Goal: Task Accomplishment & Management: Use online tool/utility

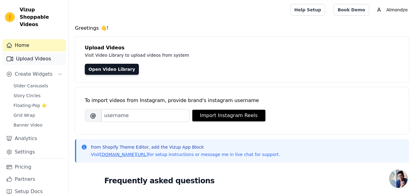
click at [30, 53] on link "Upload Videos" at bounding box center [34, 59] width 64 height 12
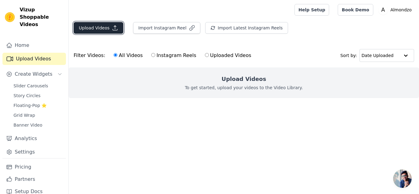
click at [96, 29] on button "Upload Videos" at bounding box center [99, 28] width 50 height 12
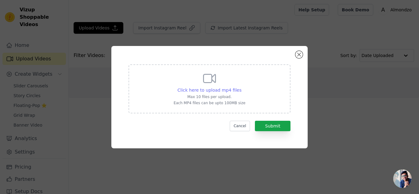
click at [206, 90] on span "Click here to upload mp4 files" at bounding box center [210, 90] width 64 height 5
click at [241, 87] on input "Click here to upload mp4 files Max 10 files per upload. Each MP4 files can be u…" at bounding box center [241, 87] width 0 height 0
type input "C:\fakepath\whatmore-event-174900.mp4"
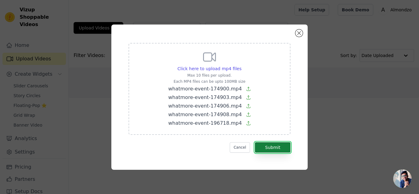
click at [270, 146] on button "Submit" at bounding box center [273, 147] width 36 height 10
click at [276, 147] on button "Submit" at bounding box center [273, 147] width 36 height 10
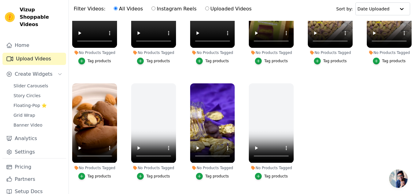
scroll to position [49, 0]
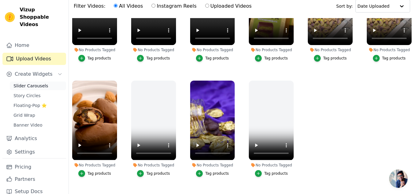
click at [36, 83] on span "Slider Carousels" at bounding box center [31, 86] width 35 height 6
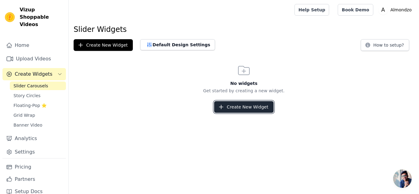
click at [243, 105] on button "Create New Widget" at bounding box center [243, 107] width 59 height 12
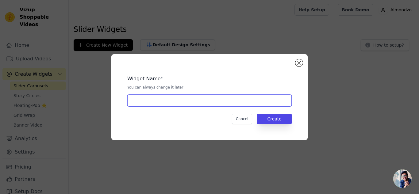
click at [198, 103] on input "text" at bounding box center [209, 101] width 165 height 12
type input "slider"
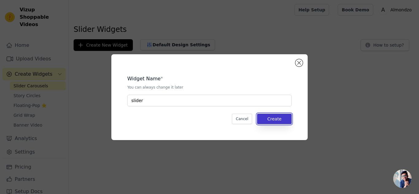
click at [278, 121] on button "Create" at bounding box center [274, 119] width 35 height 10
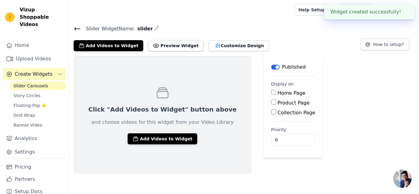
click at [271, 103] on input "Product Page" at bounding box center [273, 102] width 5 height 5
checkbox input "true"
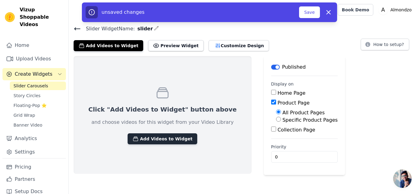
click at [164, 137] on button "Add Videos to Widget" at bounding box center [163, 139] width 70 height 11
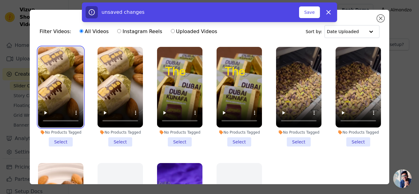
click at [60, 57] on video at bounding box center [60, 87] width 45 height 81
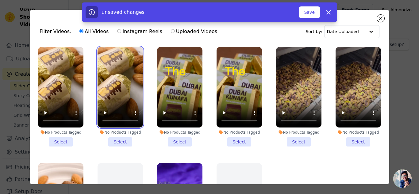
click at [100, 61] on video at bounding box center [120, 87] width 45 height 81
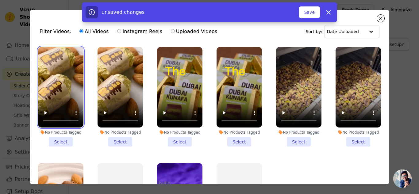
click at [63, 66] on video at bounding box center [60, 87] width 45 height 81
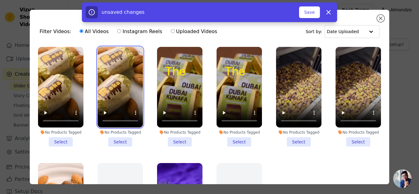
click at [110, 68] on video at bounding box center [120, 87] width 45 height 81
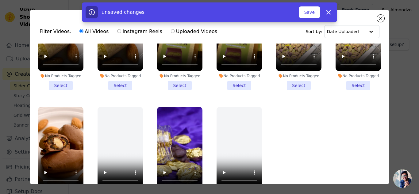
click at [57, 80] on li "No Products Tagged Select" at bounding box center [60, 40] width 45 height 100
click at [0, 0] on input "No Products Tagged Select" at bounding box center [0, 0] width 0 height 0
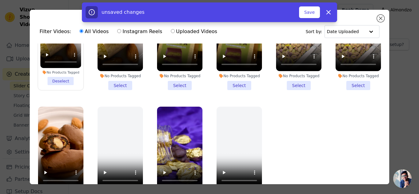
click at [117, 84] on li "No Products Tagged Select" at bounding box center [120, 40] width 45 height 100
click at [0, 0] on input "No Products Tagged Select" at bounding box center [0, 0] width 0 height 0
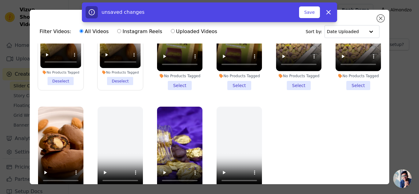
click at [184, 84] on li "No Products Tagged Select" at bounding box center [179, 40] width 45 height 100
click at [0, 0] on input "No Products Tagged Select" at bounding box center [0, 0] width 0 height 0
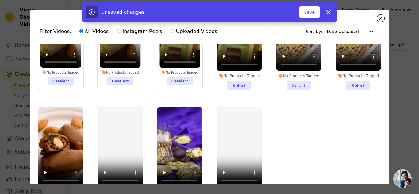
click at [235, 86] on li "No Products Tagged Select" at bounding box center [239, 40] width 45 height 100
click at [0, 0] on input "No Products Tagged Select" at bounding box center [0, 0] width 0 height 0
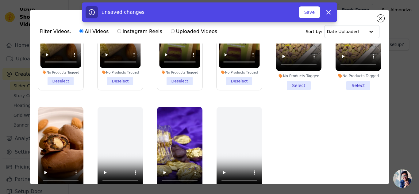
click at [299, 87] on li "No Products Tagged Select" at bounding box center [298, 40] width 45 height 100
click at [0, 0] on input "No Products Tagged Select" at bounding box center [0, 0] width 0 height 0
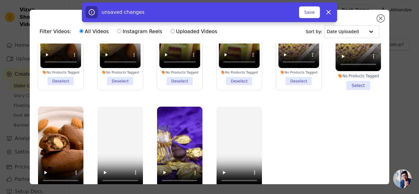
click at [358, 82] on li "No Products Tagged Select" at bounding box center [358, 40] width 45 height 100
click at [0, 0] on input "No Products Tagged Select" at bounding box center [0, 0] width 0 height 0
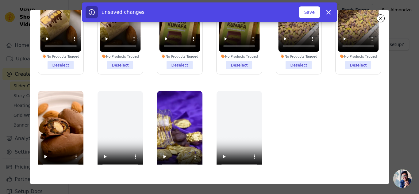
scroll to position [19, 0]
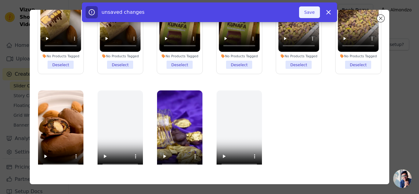
click at [311, 11] on button "Save" at bounding box center [309, 12] width 21 height 12
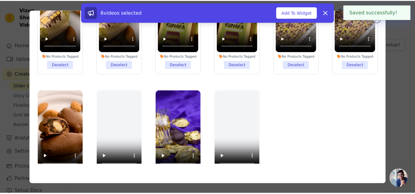
scroll to position [0, 0]
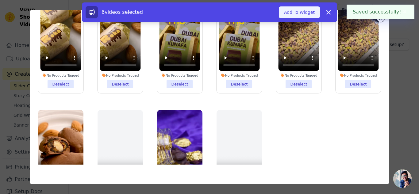
click at [300, 13] on button "Add To Widget" at bounding box center [299, 12] width 41 height 12
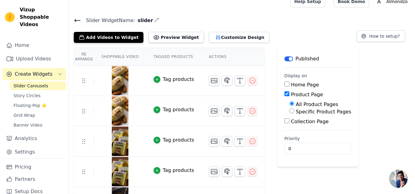
scroll to position [8, 0]
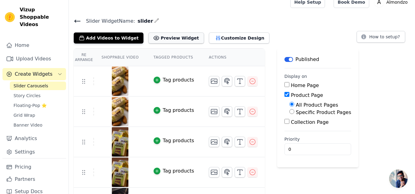
click at [170, 42] on button "Preview Widget" at bounding box center [175, 38] width 55 height 11
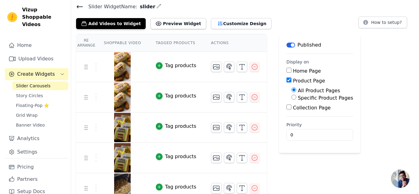
scroll to position [0, 0]
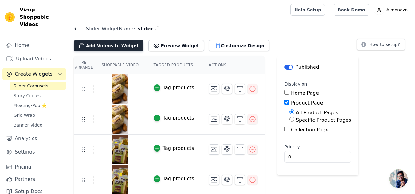
click at [109, 50] on button "Add Videos to Widget" at bounding box center [109, 45] width 70 height 11
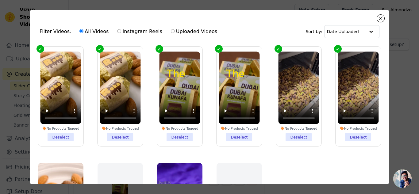
scroll to position [1, 0]
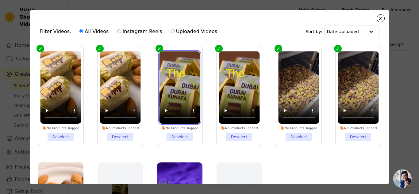
click at [182, 61] on video at bounding box center [179, 87] width 41 height 73
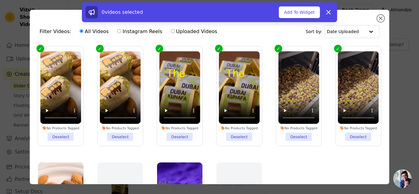
click at [175, 135] on li "No Products Tagged Deselect" at bounding box center [179, 96] width 41 height 90
click at [0, 0] on input "No Products Tagged Deselect" at bounding box center [0, 0] width 0 height 0
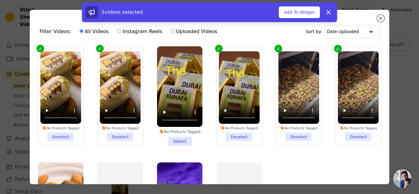
click at [118, 132] on li "No Products Tagged Deselect" at bounding box center [120, 96] width 41 height 90
click at [0, 0] on input "No Products Tagged Deselect" at bounding box center [0, 0] width 0 height 0
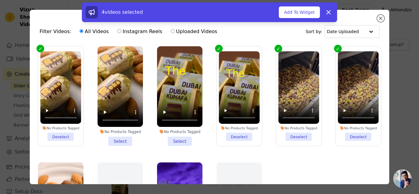
click at [303, 134] on li "No Products Tagged Deselect" at bounding box center [298, 96] width 41 height 90
click at [0, 0] on input "No Products Tagged Deselect" at bounding box center [0, 0] width 0 height 0
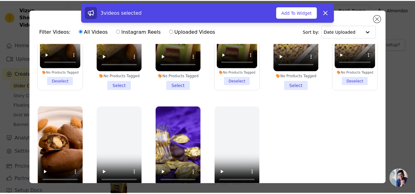
scroll to position [53, 0]
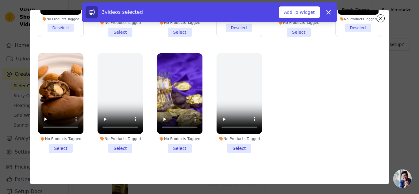
click at [178, 142] on li "No Products Tagged Select" at bounding box center [179, 103] width 45 height 100
click at [0, 0] on input "No Products Tagged Select" at bounding box center [0, 0] width 0 height 0
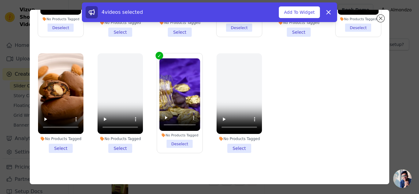
click at [52, 145] on li "No Products Tagged Select" at bounding box center [60, 103] width 45 height 100
click at [0, 0] on input "No Products Tagged Select" at bounding box center [0, 0] width 0 height 0
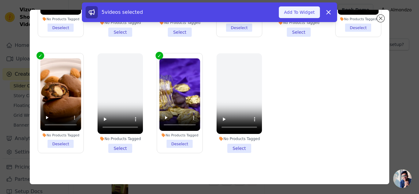
click at [303, 10] on button "Add To Widget" at bounding box center [299, 12] width 41 height 12
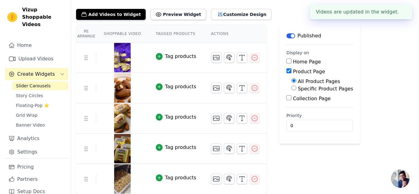
scroll to position [0, 0]
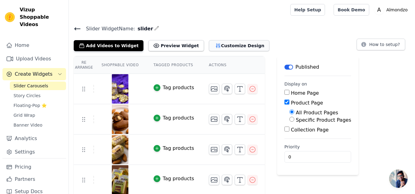
click at [232, 44] on button "Customize Design" at bounding box center [239, 45] width 60 height 11
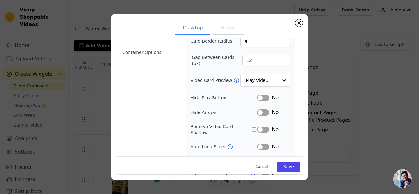
scroll to position [72, 0]
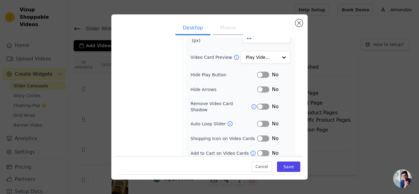
click at [263, 122] on div "No" at bounding box center [273, 123] width 33 height 7
click at [262, 121] on button "Label" at bounding box center [263, 124] width 12 height 6
click at [284, 165] on button "Save" at bounding box center [288, 167] width 23 height 10
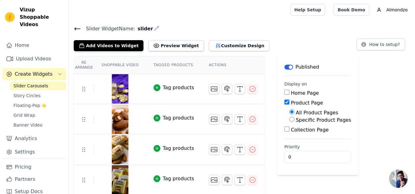
click at [176, 88] on div "Tag products" at bounding box center [178, 87] width 31 height 7
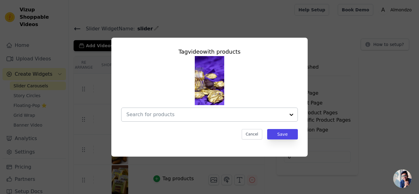
click at [252, 115] on input "text" at bounding box center [206, 114] width 159 height 7
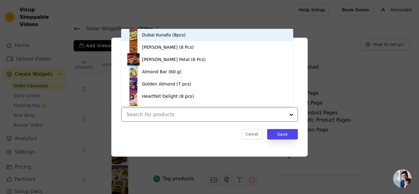
click at [252, 115] on input "text" at bounding box center [206, 114] width 159 height 7
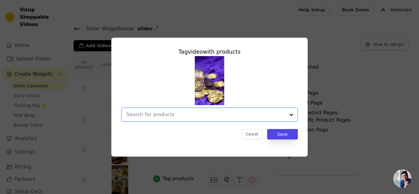
click at [252, 115] on input "text" at bounding box center [206, 114] width 159 height 7
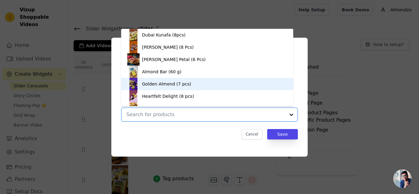
click at [195, 85] on div "Golden Almond (7 pcs)" at bounding box center [207, 84] width 160 height 12
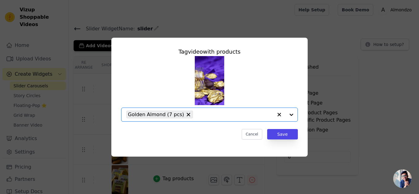
click at [282, 114] on icon "button" at bounding box center [279, 115] width 6 height 6
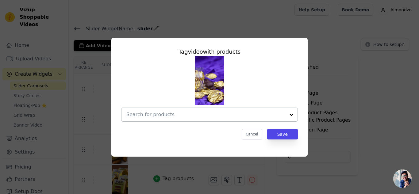
click at [288, 114] on div at bounding box center [292, 115] width 12 height 14
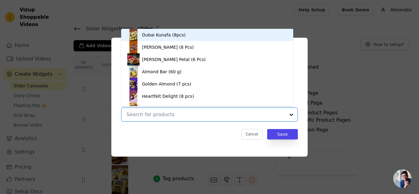
scroll to position [9, 0]
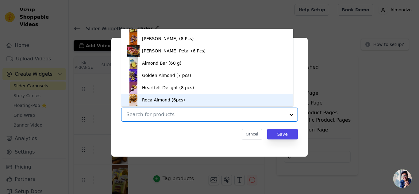
click at [225, 112] on input "text" at bounding box center [206, 114] width 159 height 7
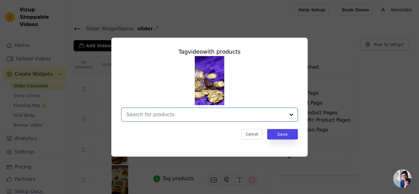
click at [284, 113] on input "text" at bounding box center [206, 114] width 159 height 7
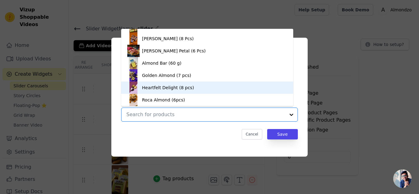
click at [186, 87] on div "Heartfelt Delight (8 pcs)" at bounding box center [168, 88] width 52 height 6
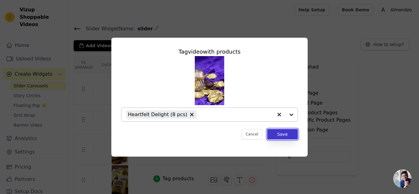
click at [289, 136] on button "Save" at bounding box center [282, 134] width 31 height 10
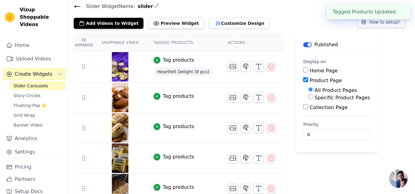
scroll to position [25, 0]
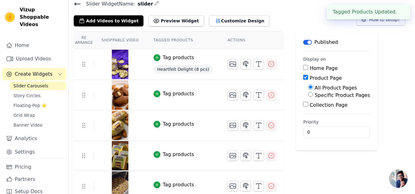
click at [169, 95] on div "Tag products" at bounding box center [178, 93] width 31 height 7
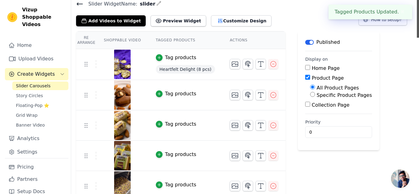
scroll to position [0, 0]
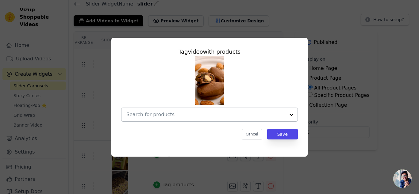
click at [249, 115] on input "text" at bounding box center [206, 114] width 159 height 7
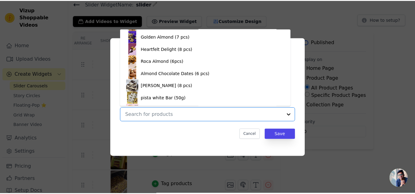
scroll to position [59, 0]
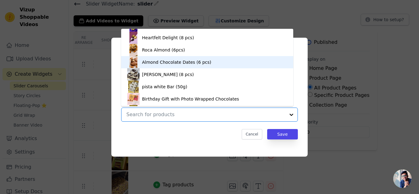
click at [193, 62] on div "Almond Chocolate Dates (6 pcs)" at bounding box center [176, 62] width 69 height 6
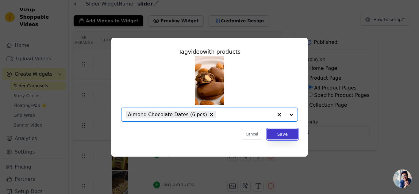
click at [291, 137] on button "Save" at bounding box center [282, 134] width 31 height 10
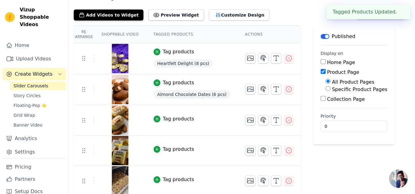
scroll to position [33, 0]
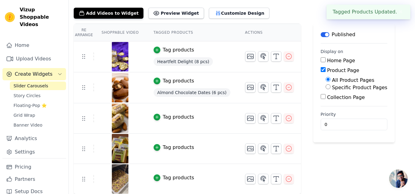
click at [173, 115] on div "Tag products" at bounding box center [178, 117] width 31 height 7
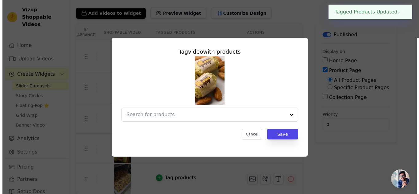
scroll to position [0, 0]
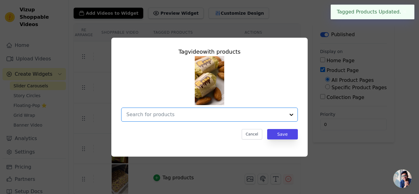
click at [228, 114] on input "text" at bounding box center [206, 114] width 159 height 7
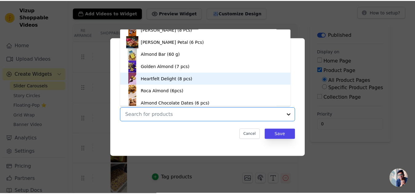
scroll to position [18, 0]
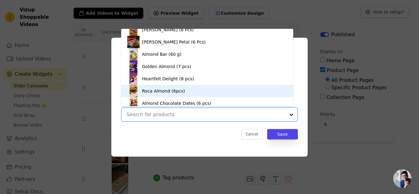
click at [193, 91] on div "Roca Almond (6pcs)" at bounding box center [207, 91] width 160 height 12
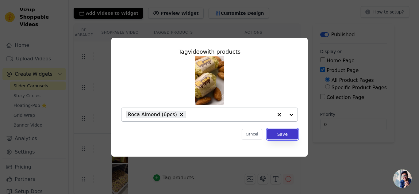
click at [285, 135] on button "Save" at bounding box center [282, 134] width 31 height 10
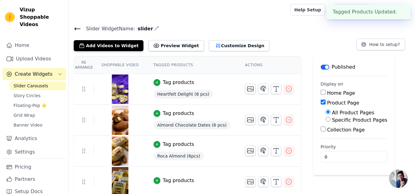
scroll to position [33, 0]
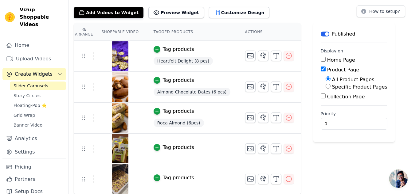
click at [175, 148] on div "Tag products" at bounding box center [178, 147] width 31 height 7
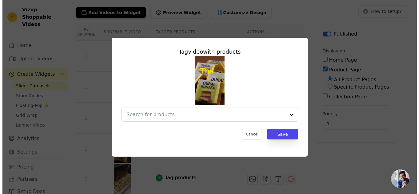
scroll to position [0, 0]
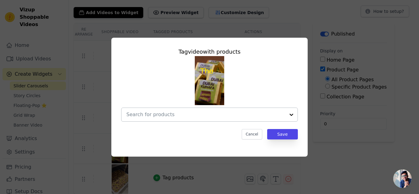
click at [216, 113] on input "text" at bounding box center [206, 114] width 159 height 7
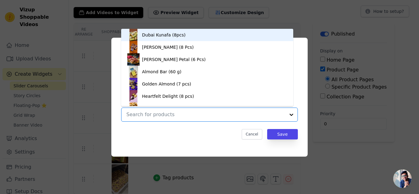
click at [193, 37] on div "Dubai Kunafa (8pcs)" at bounding box center [207, 35] width 160 height 12
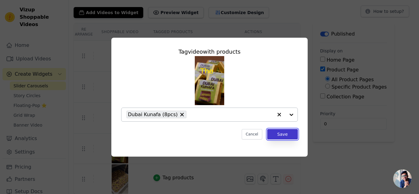
click at [285, 132] on button "Save" at bounding box center [282, 134] width 31 height 10
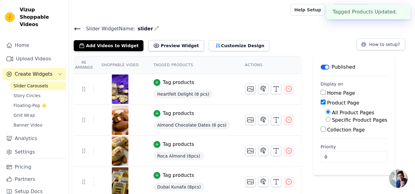
scroll to position [34, 0]
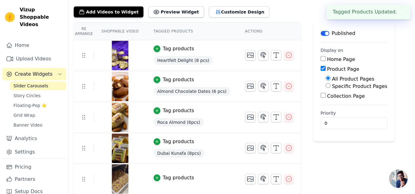
click at [168, 181] on div "Tag products" at bounding box center [178, 177] width 31 height 7
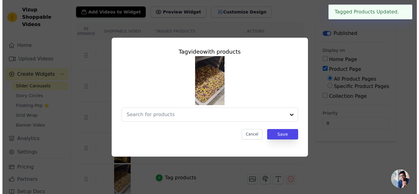
scroll to position [0, 0]
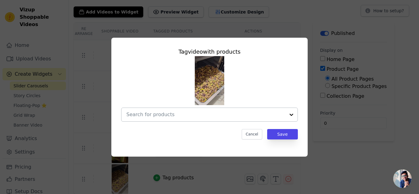
click at [192, 116] on input "text" at bounding box center [206, 114] width 159 height 7
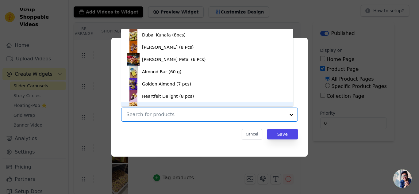
scroll to position [9, 0]
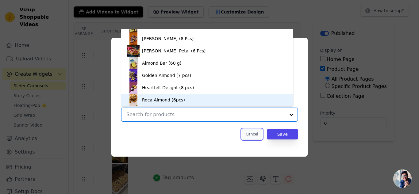
click at [252, 133] on button "Cancel" at bounding box center [252, 134] width 21 height 10
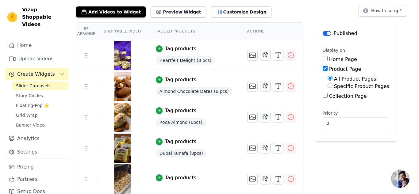
scroll to position [0, 0]
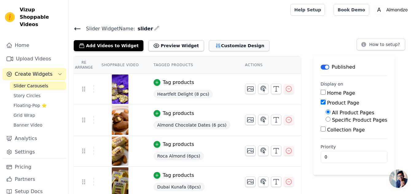
click at [215, 44] on button "Customize Design" at bounding box center [239, 45] width 60 height 11
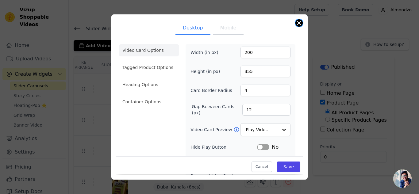
click at [300, 23] on button "Close modal" at bounding box center [299, 22] width 7 height 7
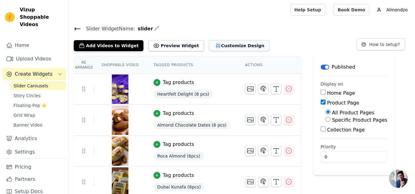
click at [214, 43] on button "Customize Design" at bounding box center [239, 45] width 60 height 11
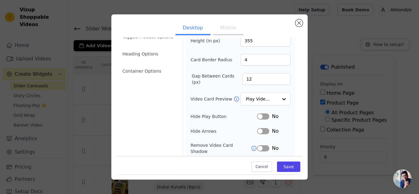
scroll to position [32, 0]
click at [250, 99] on input "Video Card Preview" at bounding box center [262, 98] width 32 height 12
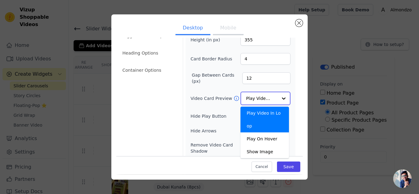
click at [250, 99] on input "Video Card Preview" at bounding box center [262, 98] width 32 height 12
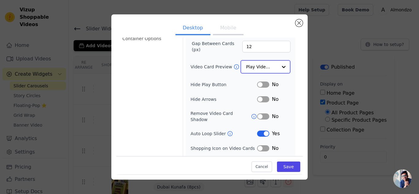
scroll to position [73, 0]
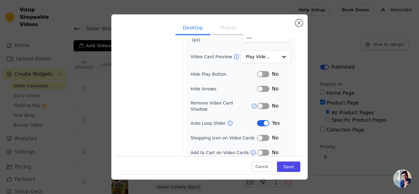
click at [219, 28] on button "Mobile" at bounding box center [228, 29] width 31 height 14
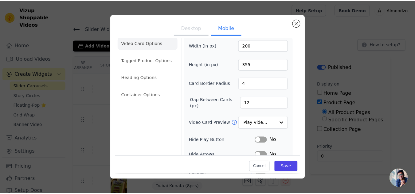
scroll to position [7, 0]
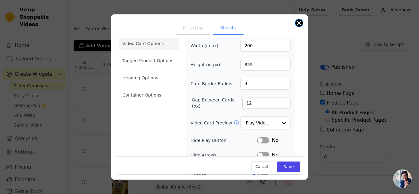
click at [298, 25] on button "Close modal" at bounding box center [299, 22] width 7 height 7
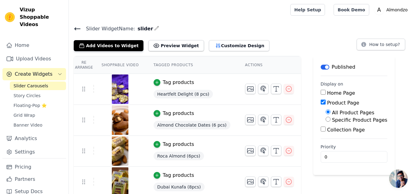
scroll to position [34, 0]
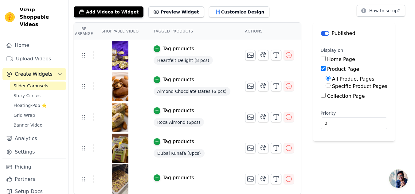
click at [119, 180] on img at bounding box center [119, 179] width 17 height 29
